Goal: Check status: Check status

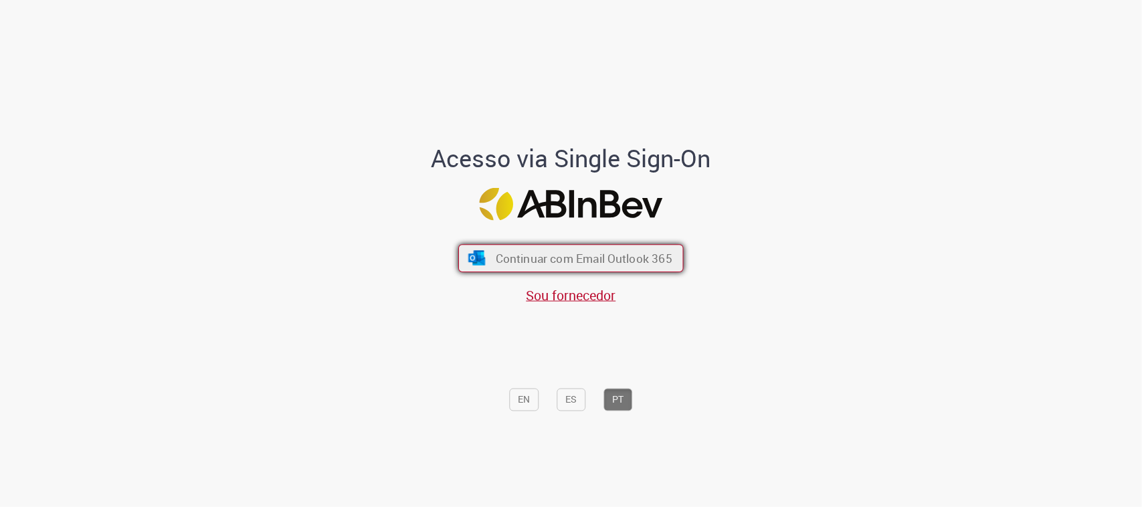
click at [609, 249] on button "Continuar com Email Outlook 365" at bounding box center [570, 258] width 225 height 28
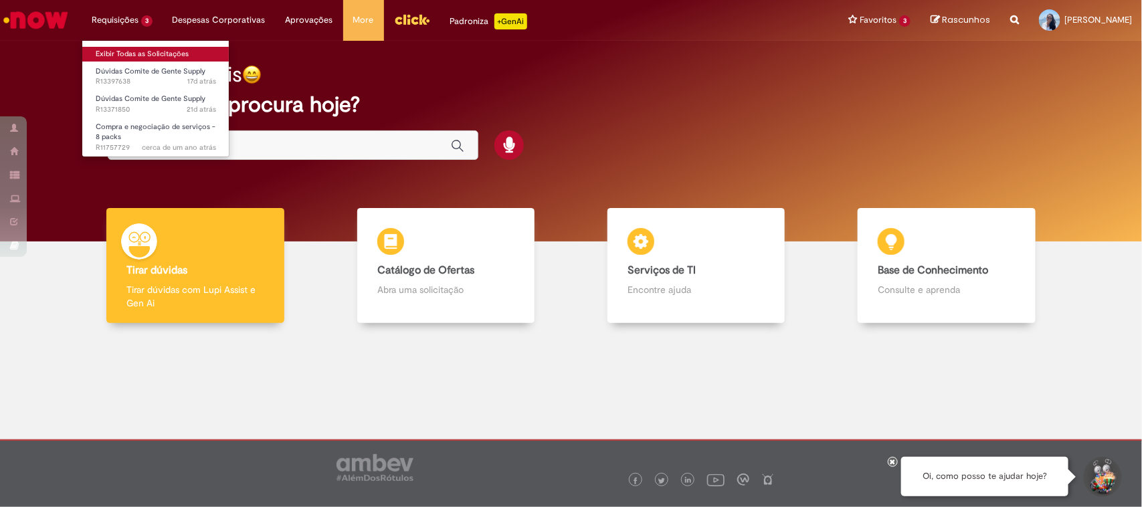
click at [153, 47] on link "Exibir Todas as Solicitações" at bounding box center [155, 54] width 147 height 15
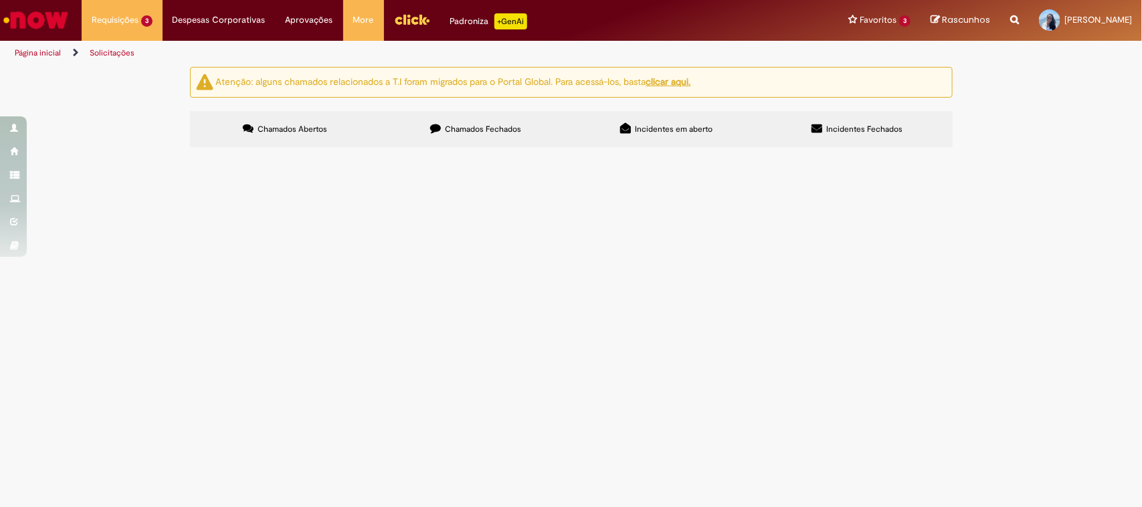
click at [472, 132] on span "Chamados Fechados" at bounding box center [483, 129] width 76 height 11
click at [0, 0] on td "Retirada de TC86" at bounding box center [0, 0] width 0 height 0
click at [0, 0] on span "Retirada de TC86" at bounding box center [0, 0] width 0 height 0
click at [0, 0] on span "R13272289" at bounding box center [0, 0] width 0 height 0
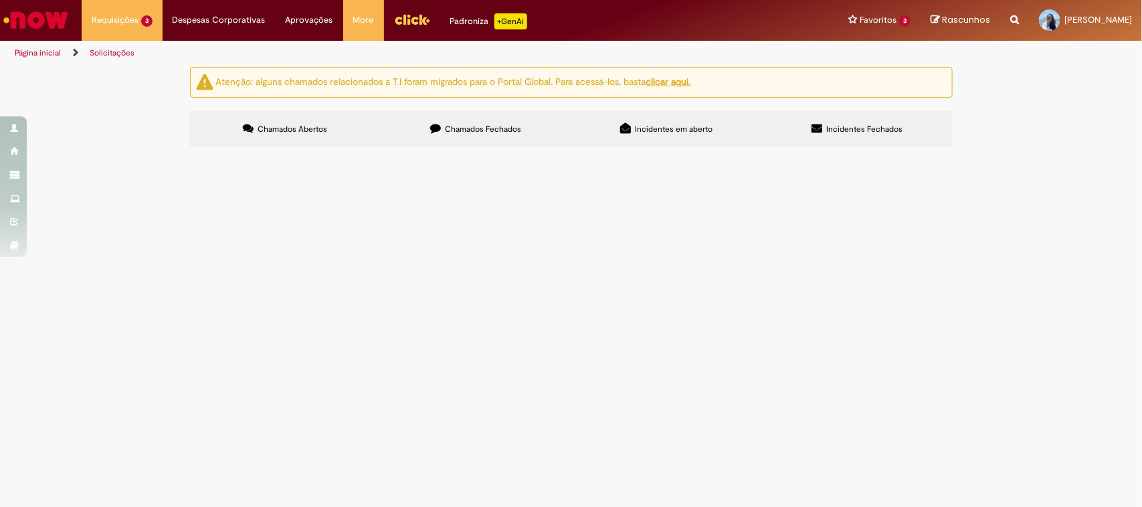
click at [0, 0] on td "Retirada de TC86" at bounding box center [0, 0] width 0 height 0
click at [0, 0] on td "[PERSON_NAME]" at bounding box center [0, 0] width 0 height 0
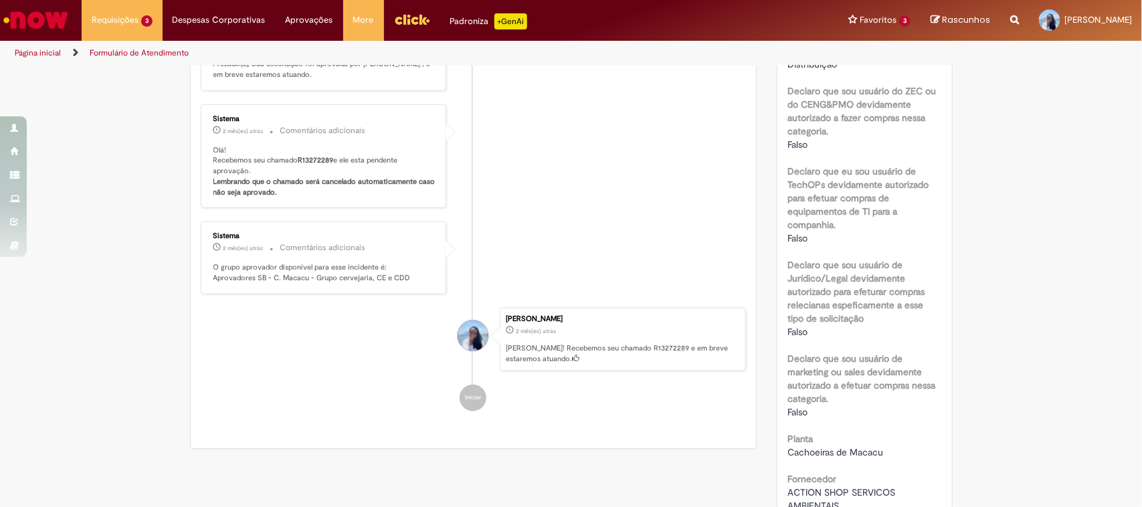
click at [395, 319] on ul "Sistema 18d atrás 18 dias atrás Comentários adicionais Prezado, usuário. Como p…" at bounding box center [474, 5] width 546 height 841
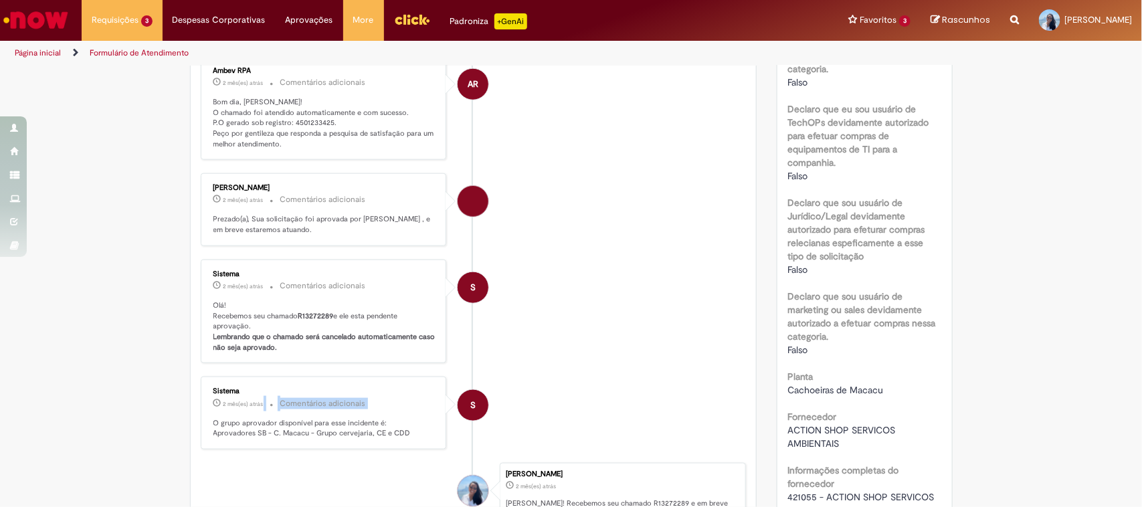
scroll to position [662, 0]
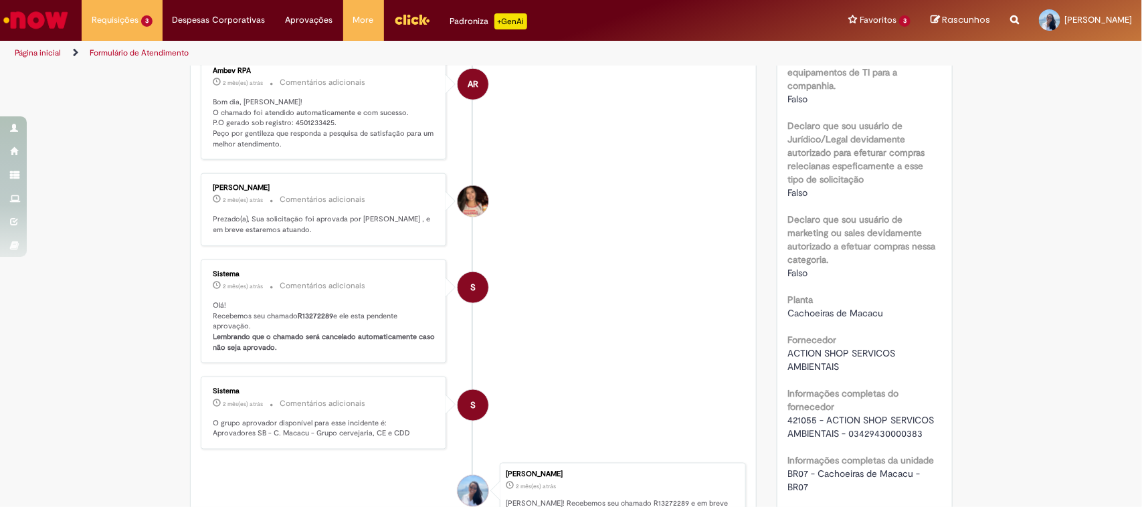
click at [314, 118] on p "Bom dia, [PERSON_NAME]! O chamado foi atendido automaticamente e com sucesso. P…" at bounding box center [324, 123] width 223 height 53
copy p "4501233425"
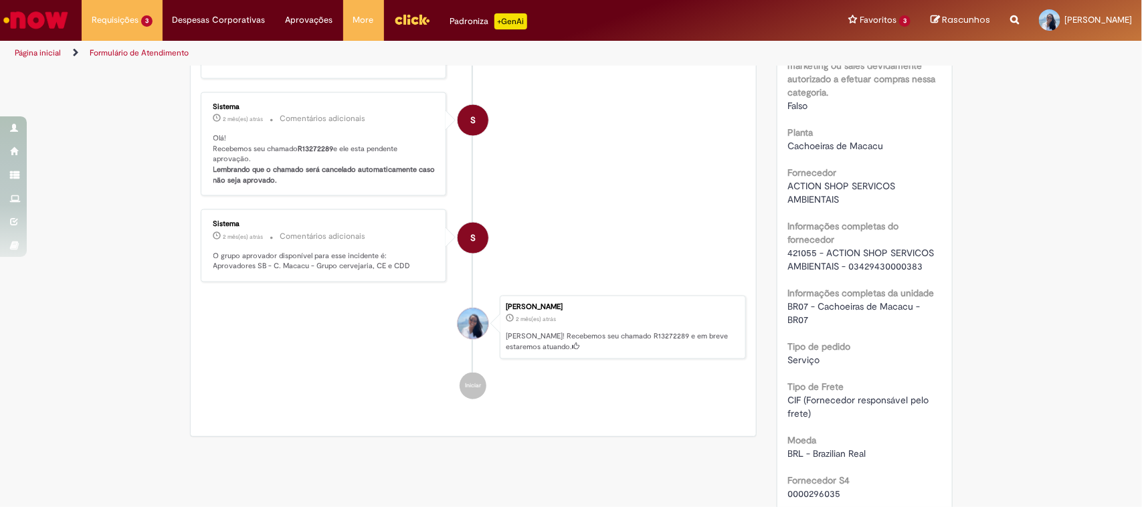
scroll to position [913, 0]
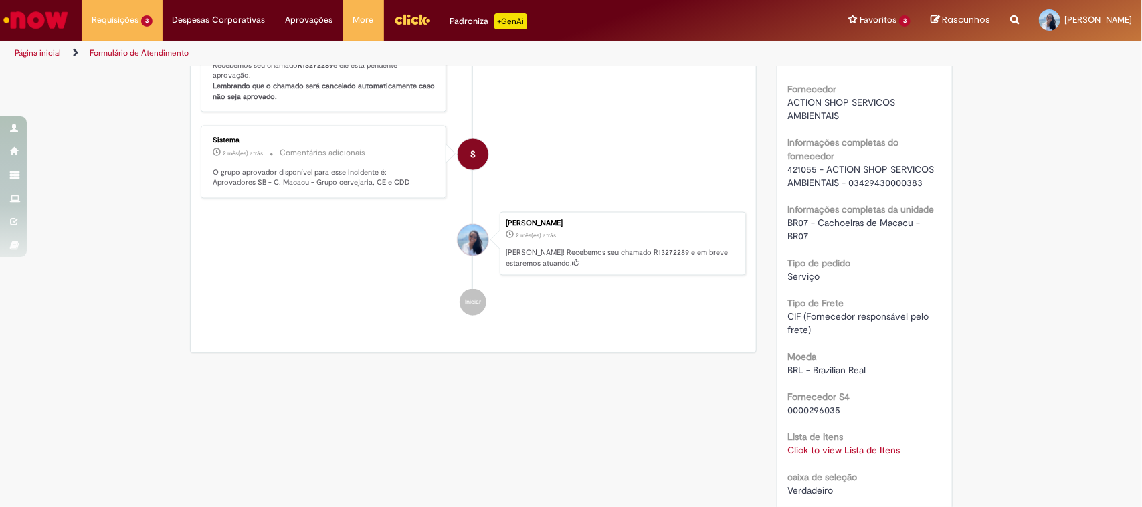
click at [847, 187] on span "421055 - ACTION SHOP SERVICOS AMBIENTAIS - 03429430000383" at bounding box center [861, 175] width 149 height 25
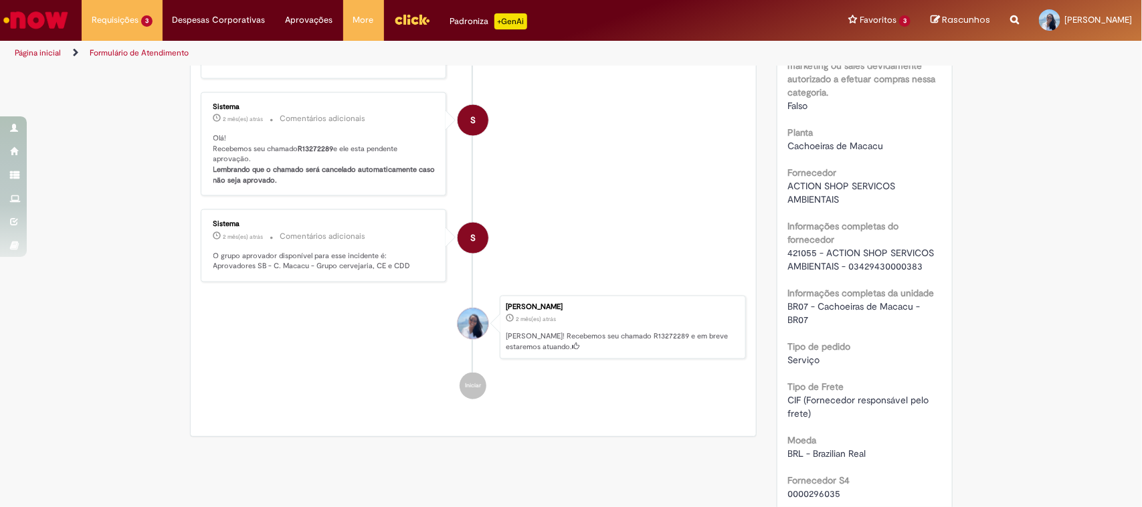
scroll to position [1080, 0]
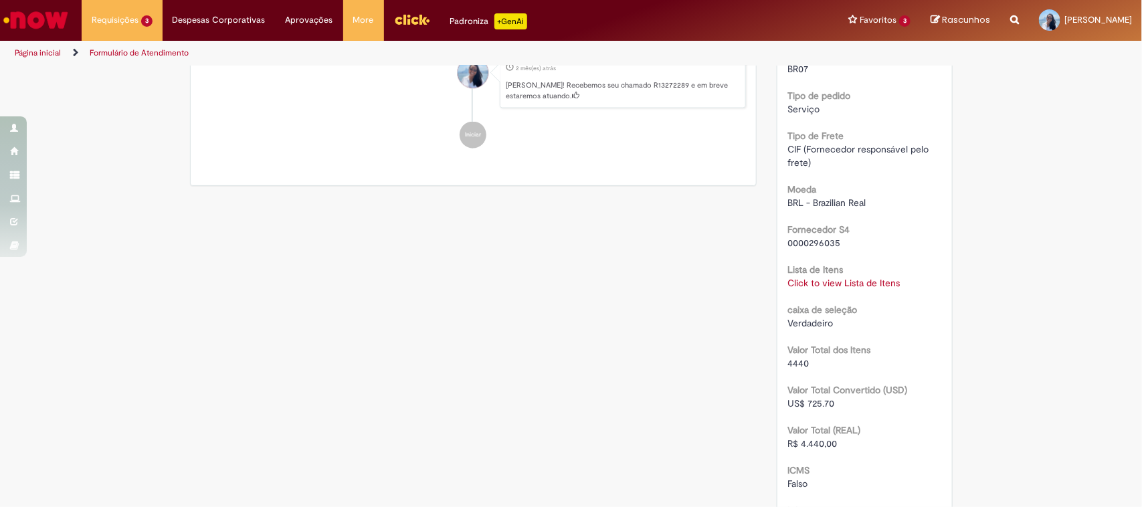
click at [848, 289] on link "Click to view Lista de Itens" at bounding box center [843, 283] width 112 height 12
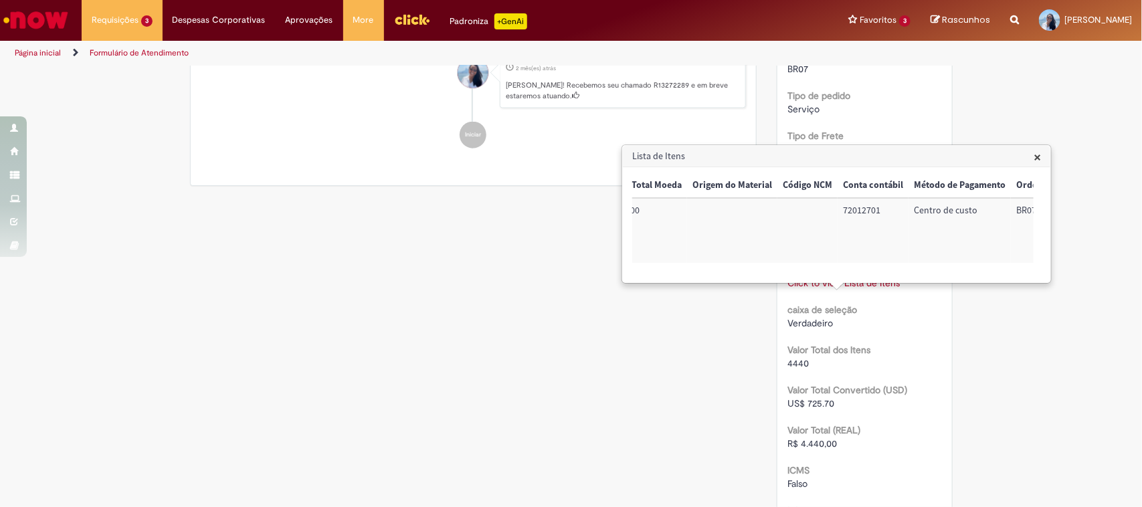
scroll to position [0, 543]
drag, startPoint x: 799, startPoint y: 216, endPoint x: 823, endPoint y: 215, distance: 24.1
click at [823, 215] on td "72012701" at bounding box center [818, 230] width 71 height 65
drag, startPoint x: 954, startPoint y: 213, endPoint x: 1021, endPoint y: 215, distance: 66.9
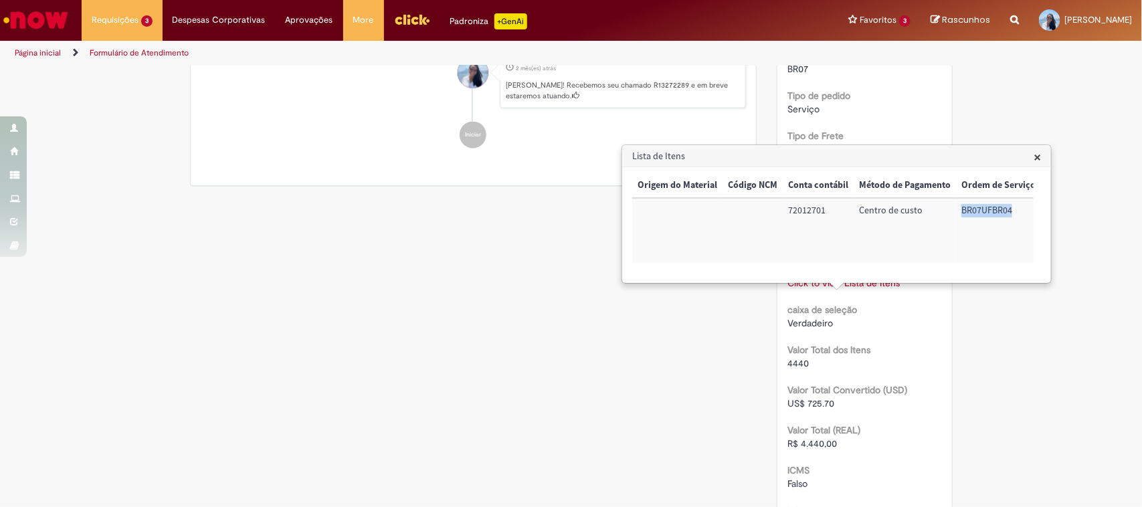
click at [1028, 213] on td "BR07UFBR04" at bounding box center [998, 230] width 85 height 65
click at [1009, 216] on td "BR07UFBR04" at bounding box center [997, 230] width 85 height 65
drag, startPoint x: 774, startPoint y: 208, endPoint x: 1015, endPoint y: 214, distance: 240.9
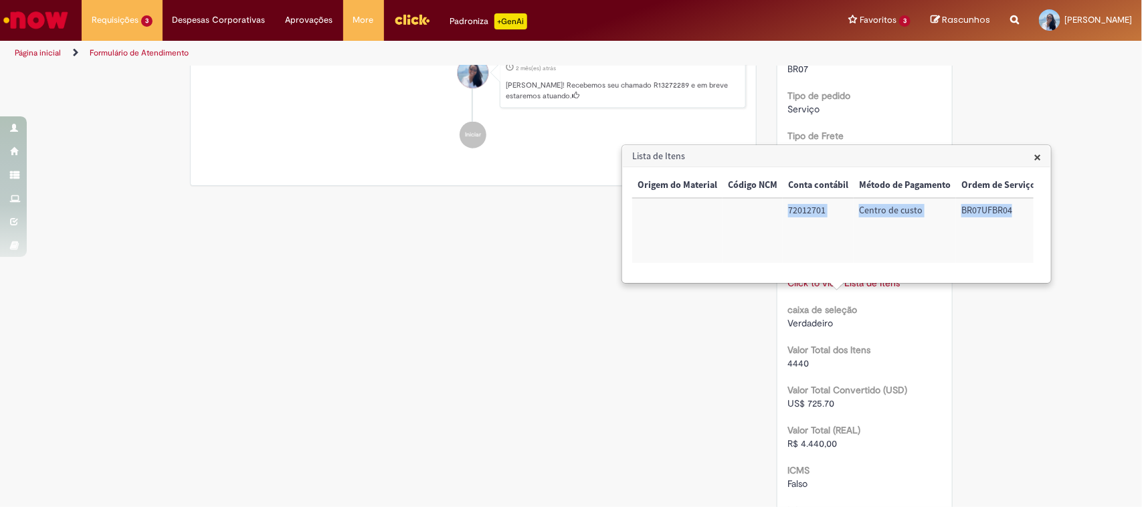
click at [1015, 214] on tr "Sim 70000050 Retirada de produto- TC86 1 4.440,00 4.440,00 72012701 Centro de c…" at bounding box center [565, 230] width 952 height 65
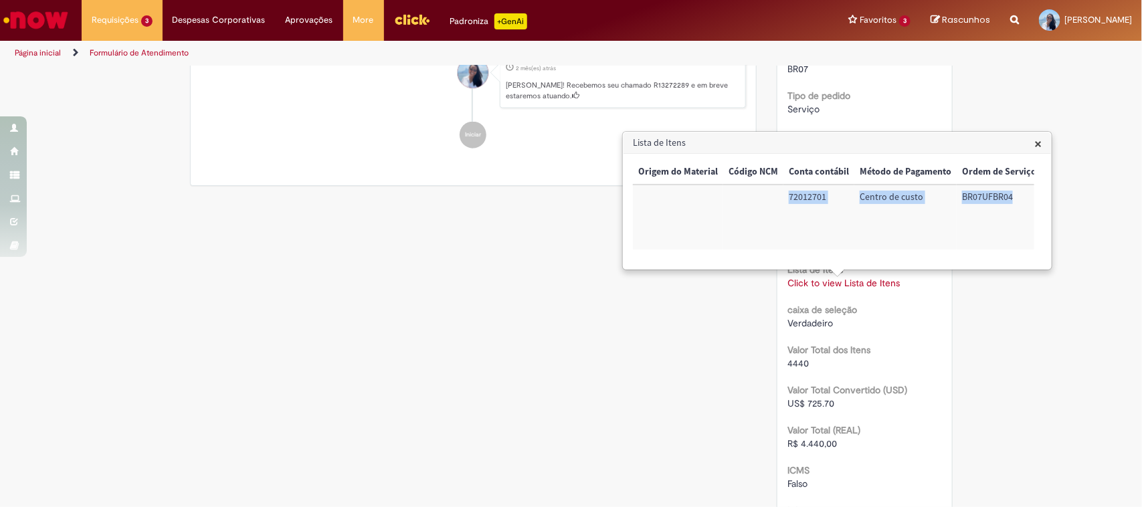
click at [1039, 136] on span "×" at bounding box center [1037, 143] width 7 height 18
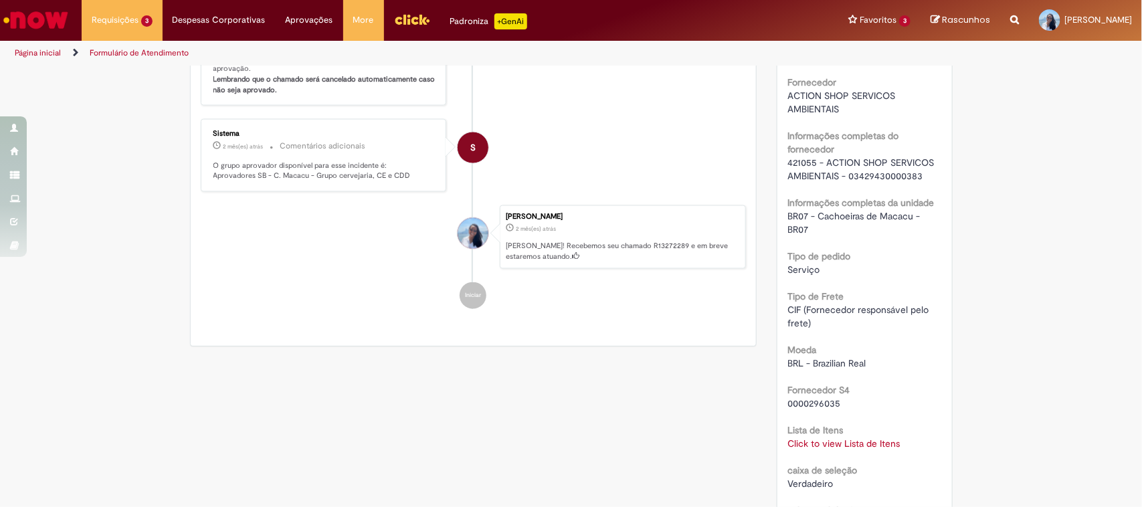
scroll to position [1003, 0]
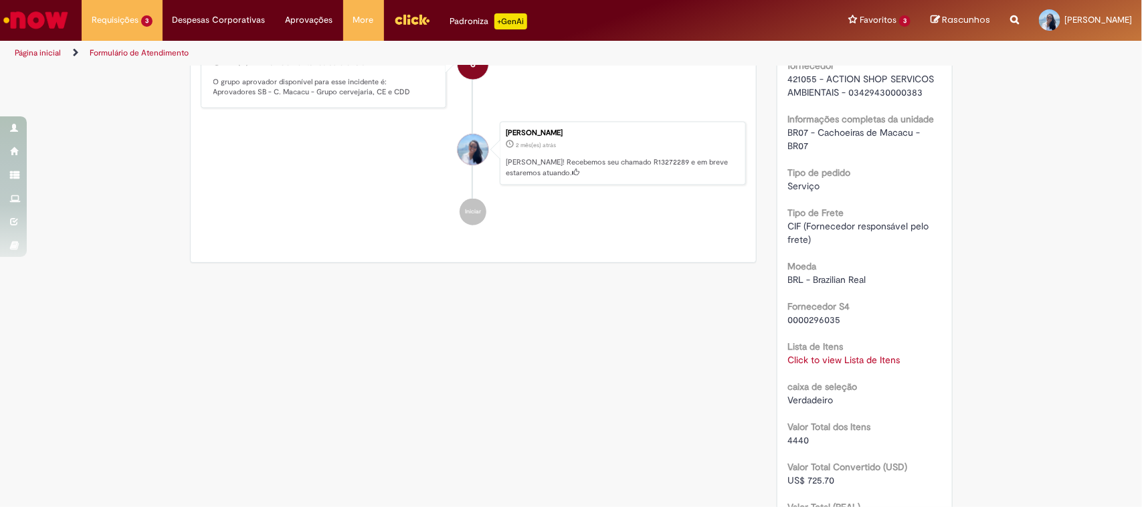
click at [835, 366] on link "Click to view Lista de Itens" at bounding box center [843, 360] width 112 height 12
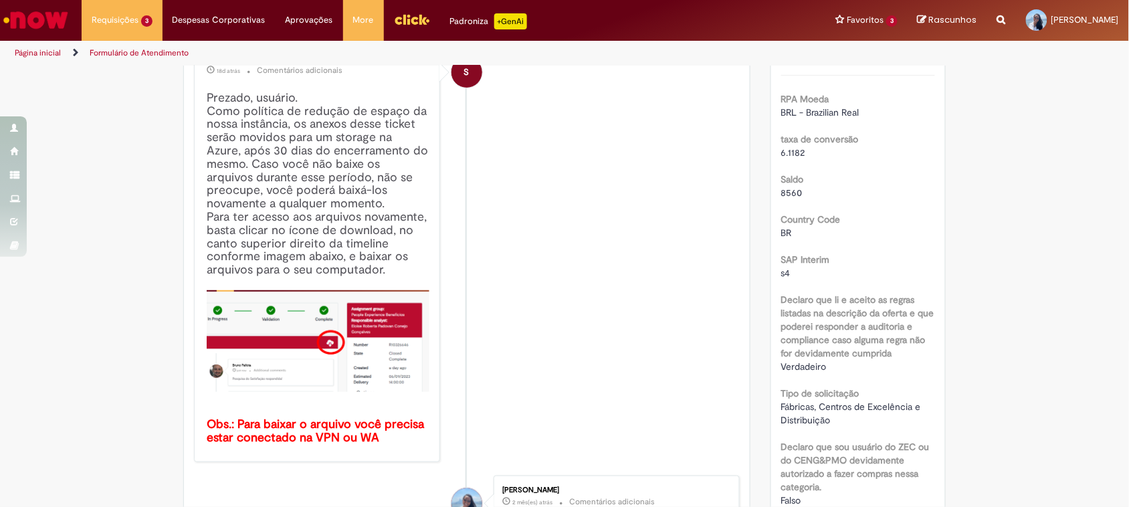
scroll to position [0, 0]
